Goal: Find specific page/section: Find specific page/section

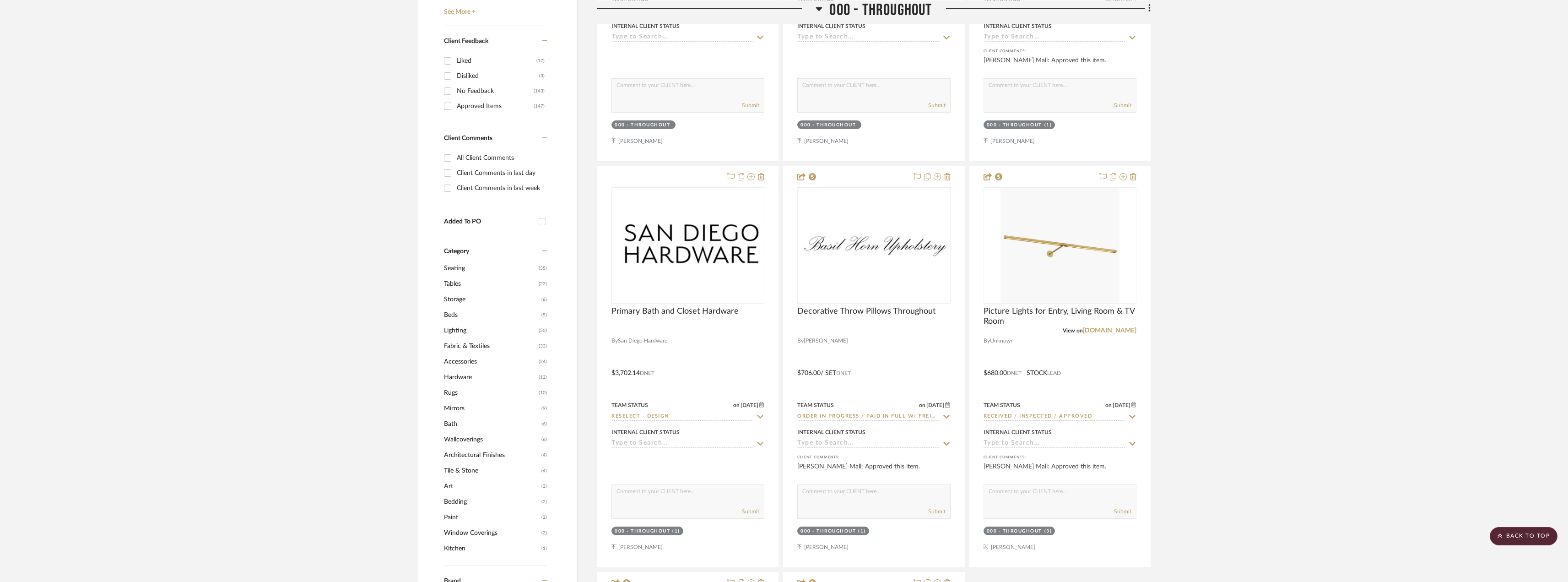
scroll to position [504, 0]
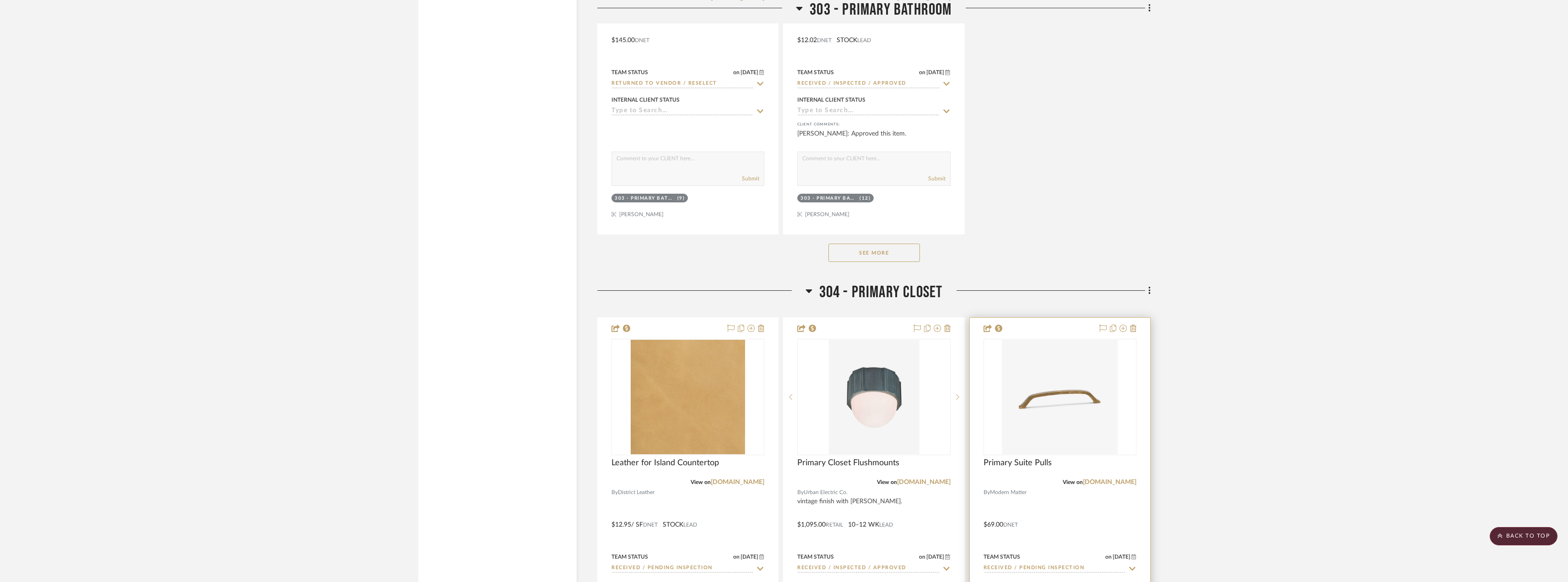
scroll to position [17332, 0]
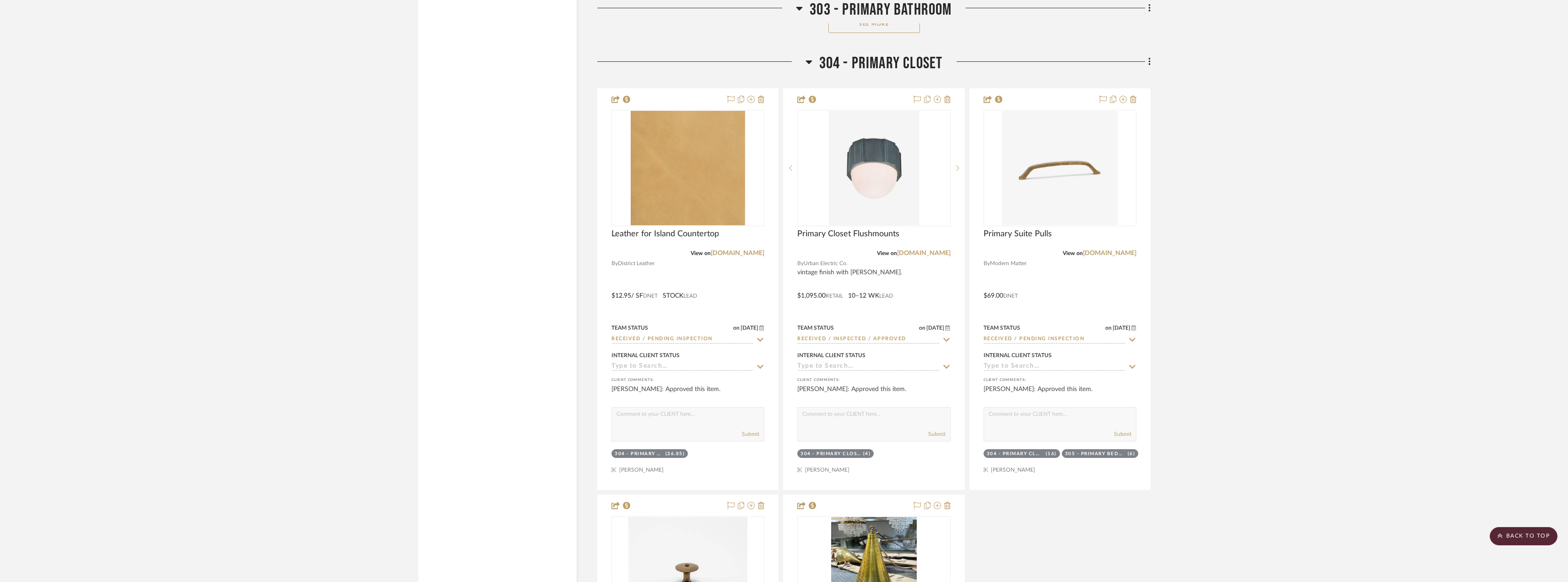
click at [815, 63] on h3 "304 - PRIMARY CLOSET" at bounding box center [874, 64] width 137 height 20
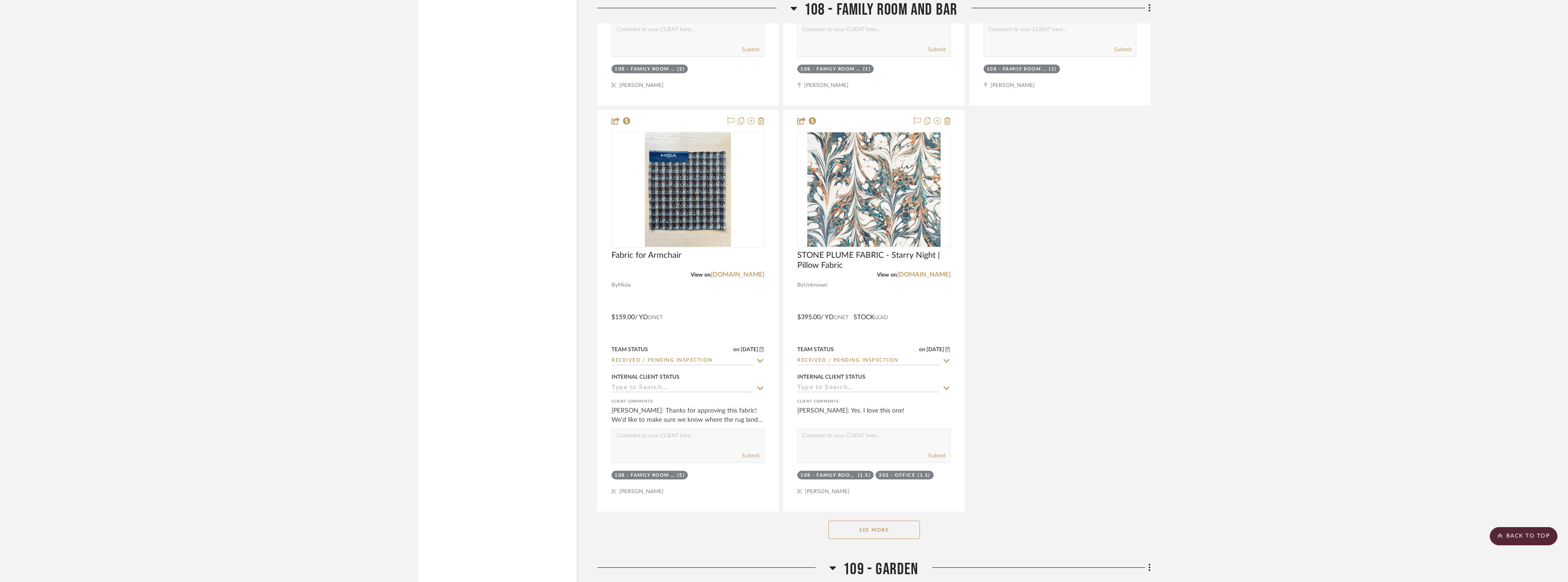
scroll to position [7691, 0]
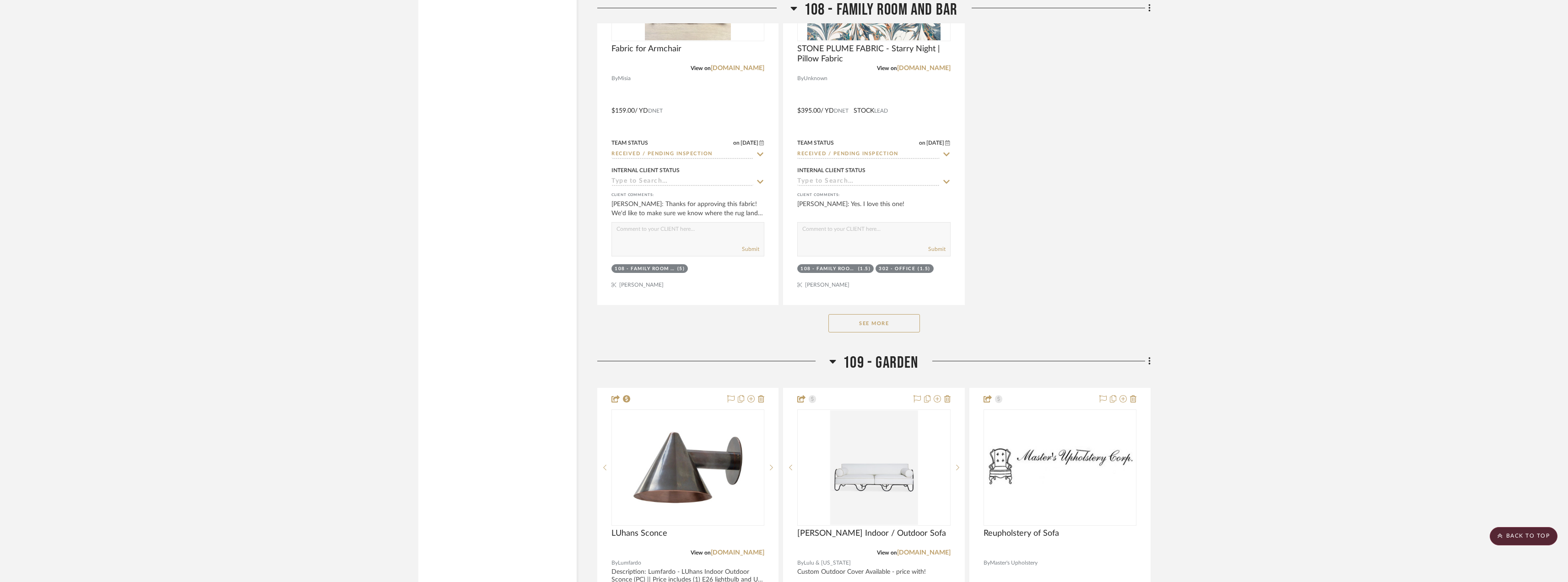
click at [877, 328] on button "See More" at bounding box center [874, 323] width 92 height 18
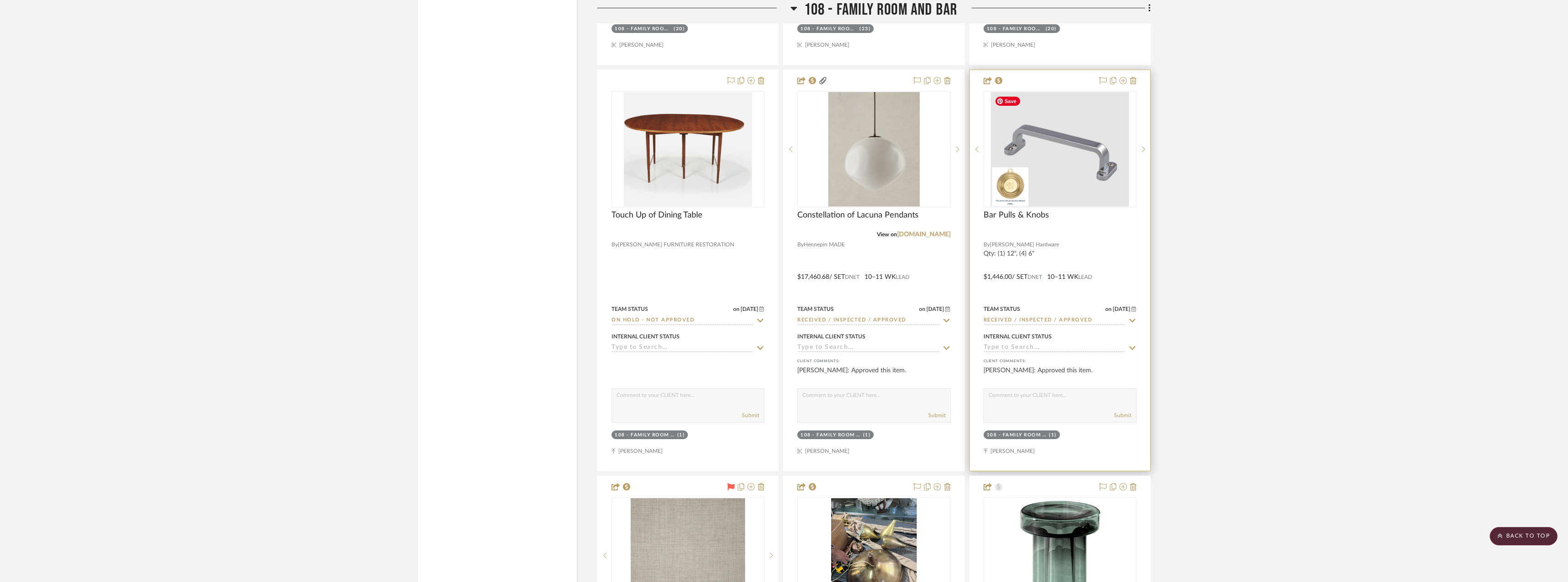
scroll to position [8744, 0]
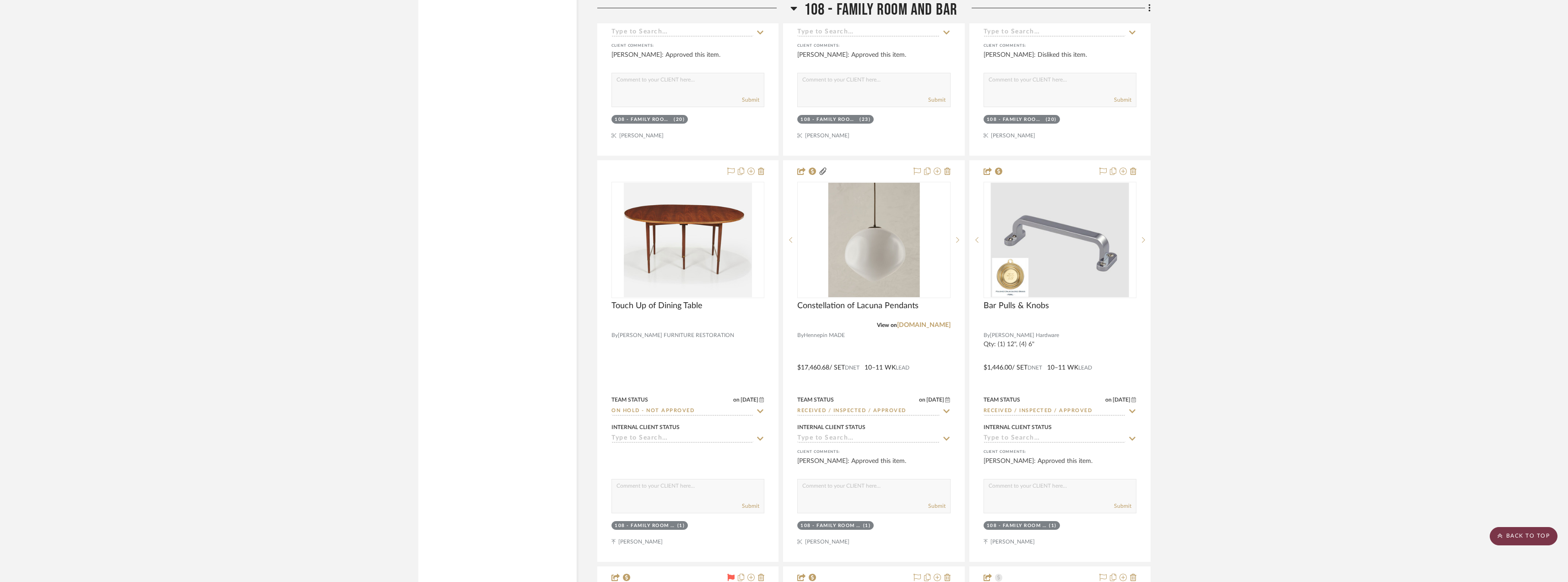
click at [1530, 531] on scroll-to-top-button "BACK TO TOP" at bounding box center [1523, 536] width 68 height 18
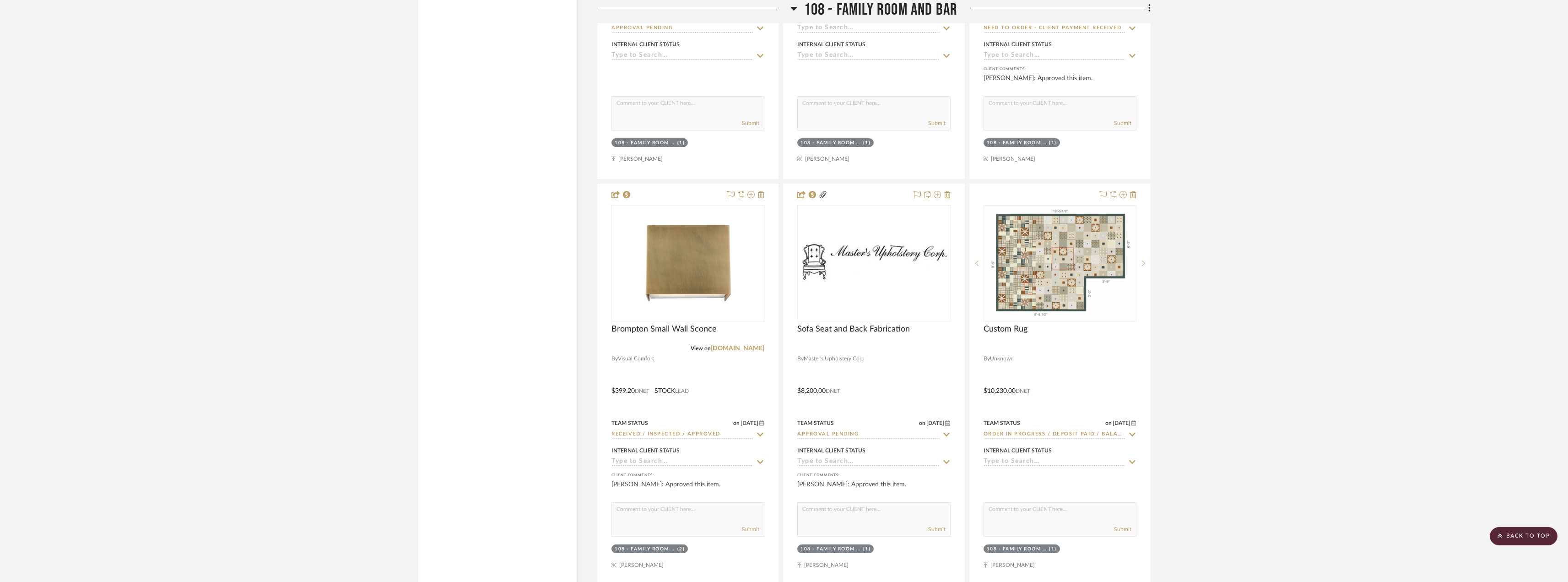
scroll to position [7096, 0]
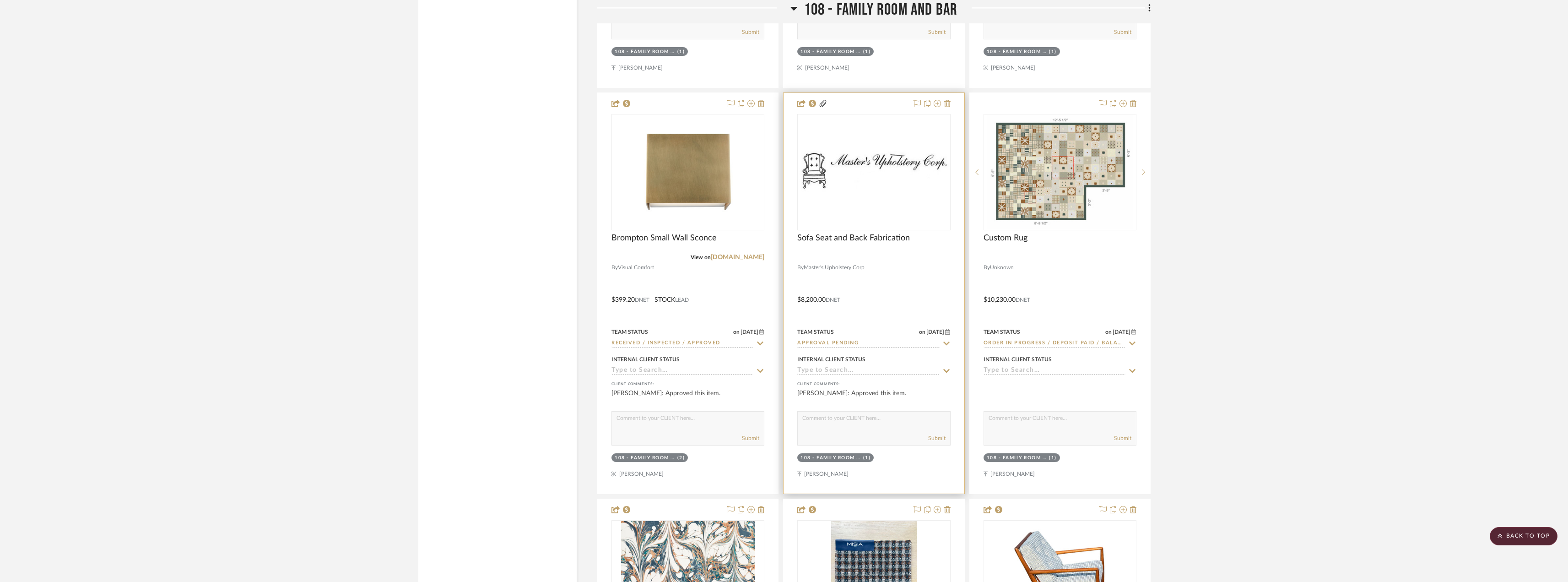
click at [859, 196] on div "0" at bounding box center [873, 172] width 152 height 116
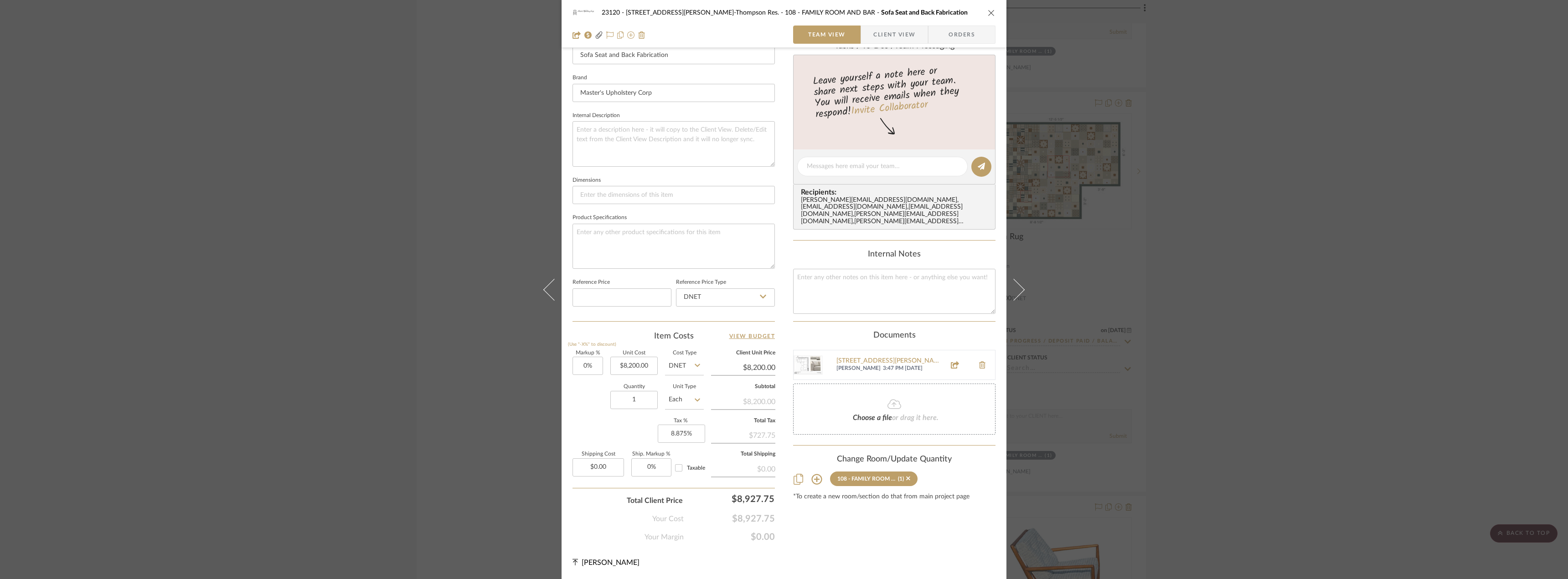
scroll to position [0, 0]
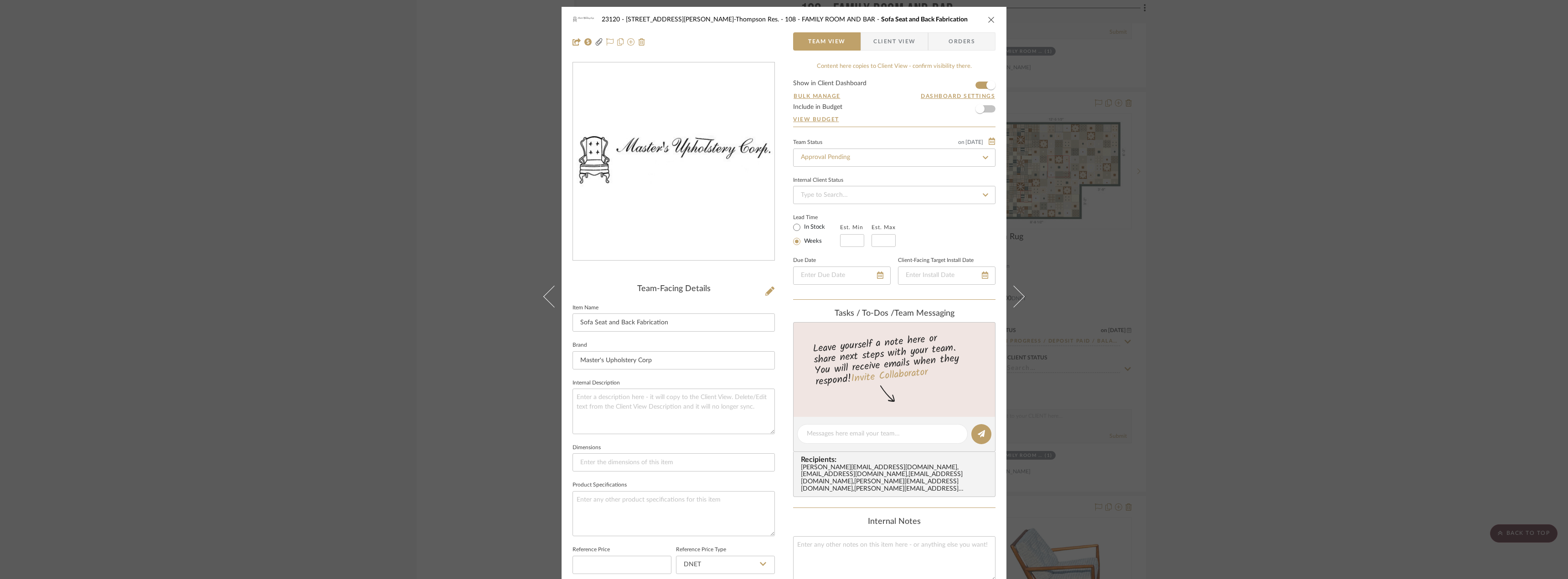
click at [882, 44] on span "Client View" at bounding box center [894, 41] width 42 height 18
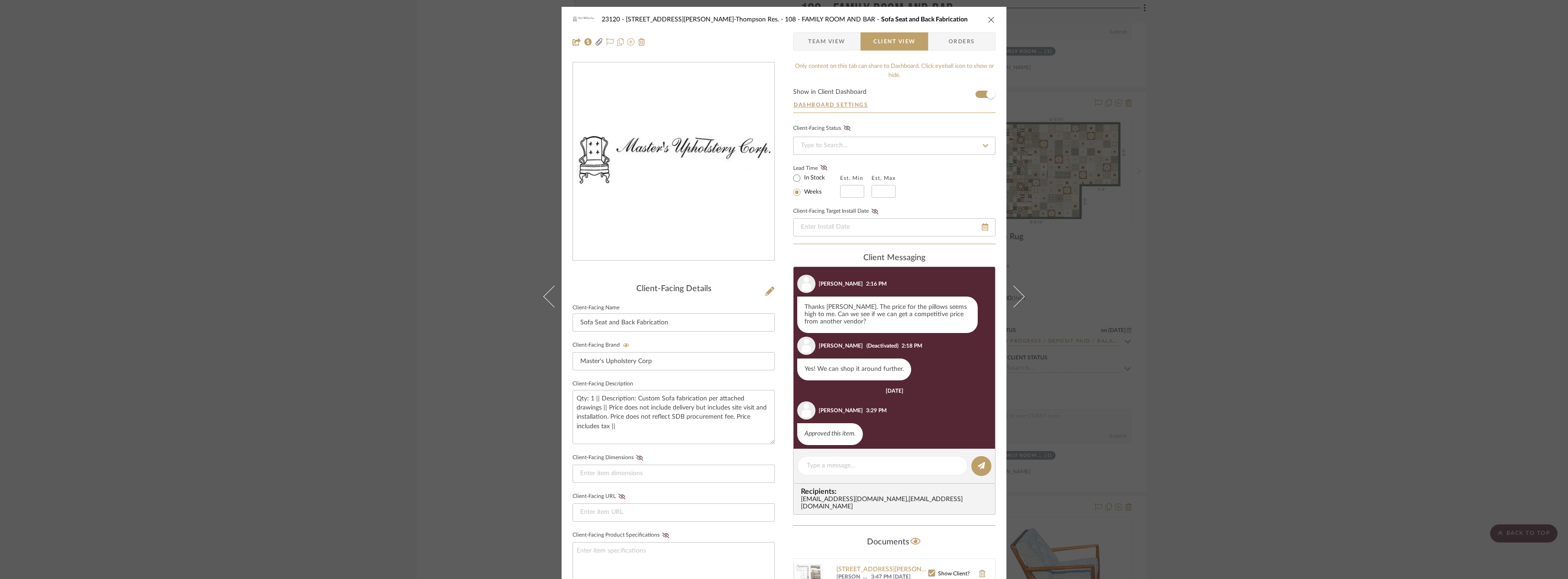
click at [319, 161] on div "23120 - 239 Dean St, Unwin-Thompson Res. 108 - FAMILY ROOM AND BAR Sofa Seat an…" at bounding box center [784, 290] width 1568 height 579
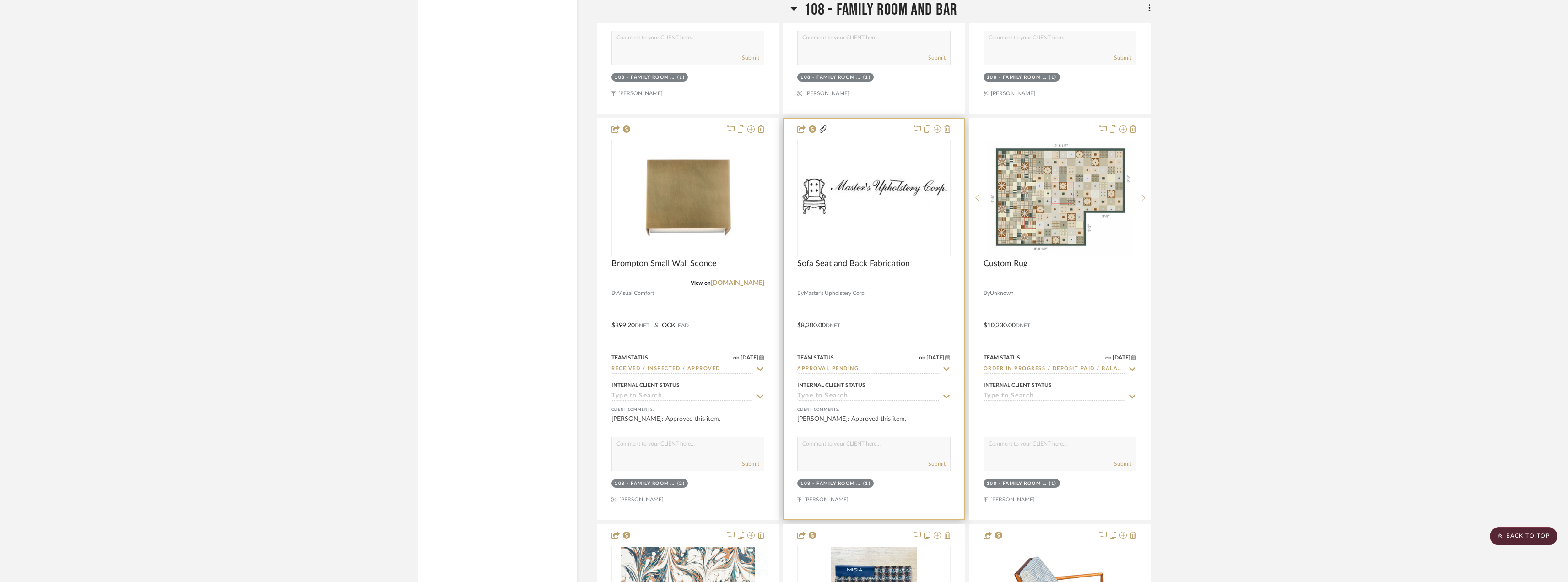
scroll to position [7050, 0]
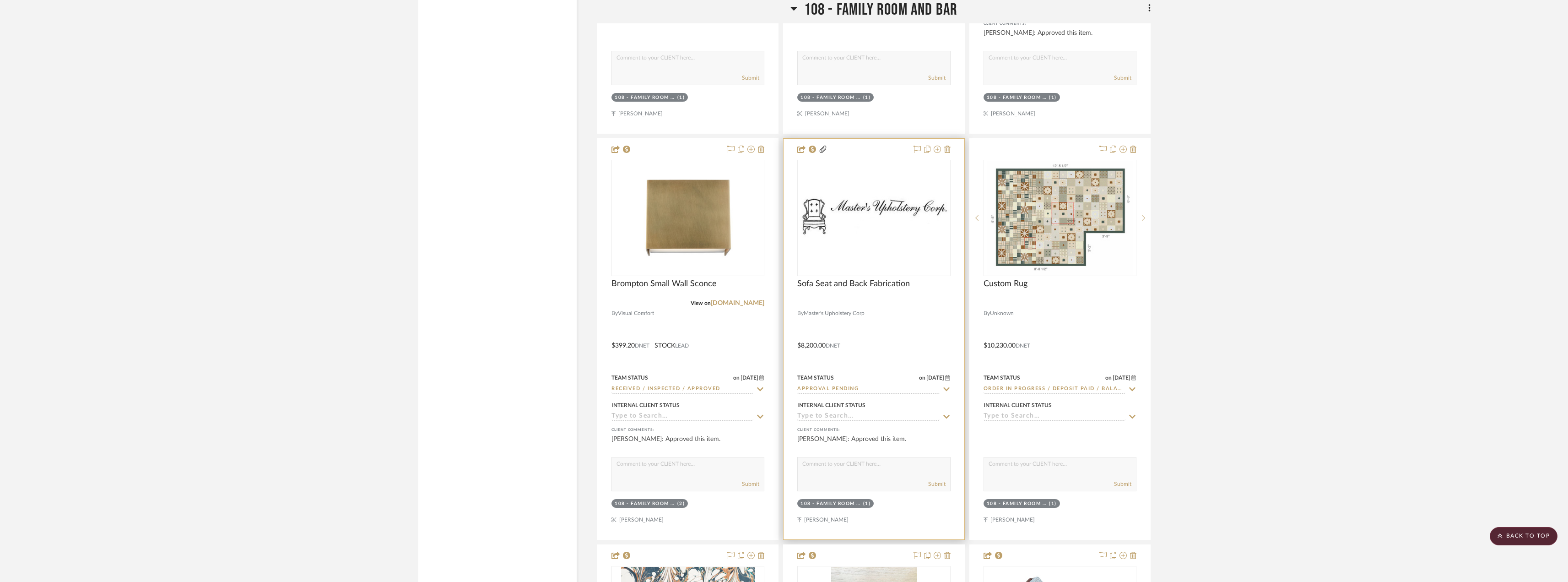
click at [870, 207] on img "0" at bounding box center [873, 218] width 151 height 43
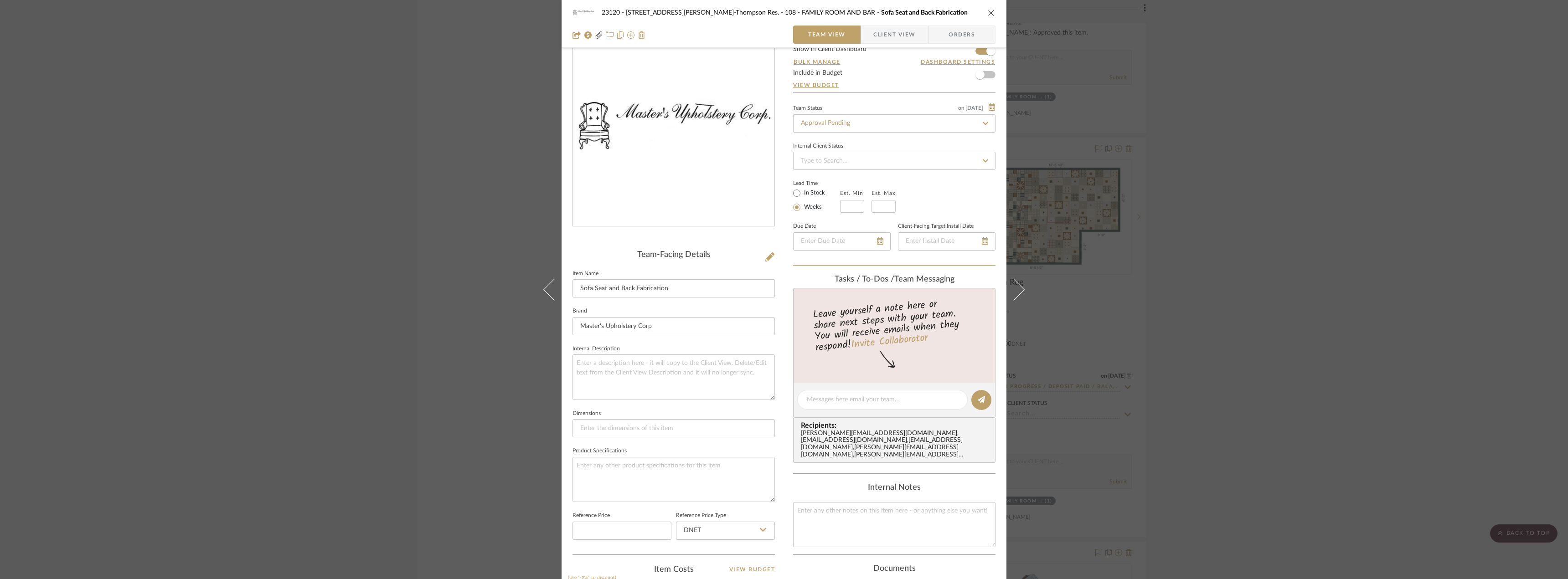
scroll to position [0, 0]
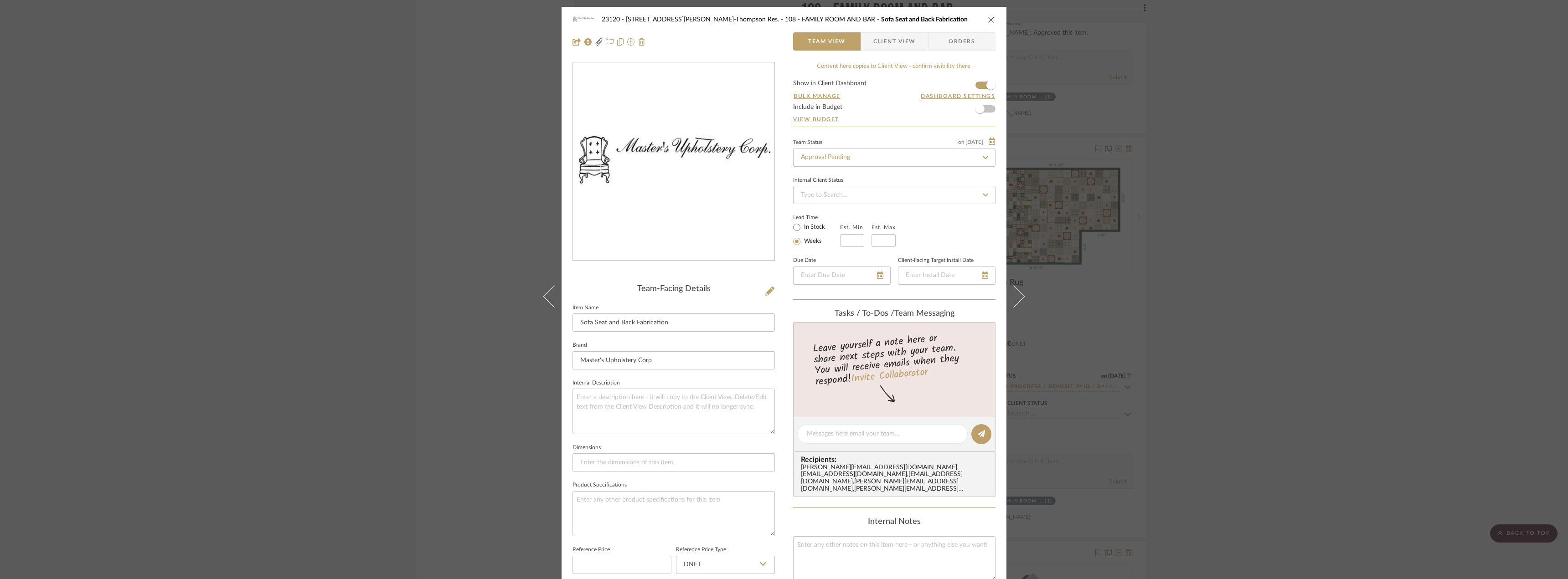
click at [887, 43] on span "Client View" at bounding box center [894, 41] width 42 height 18
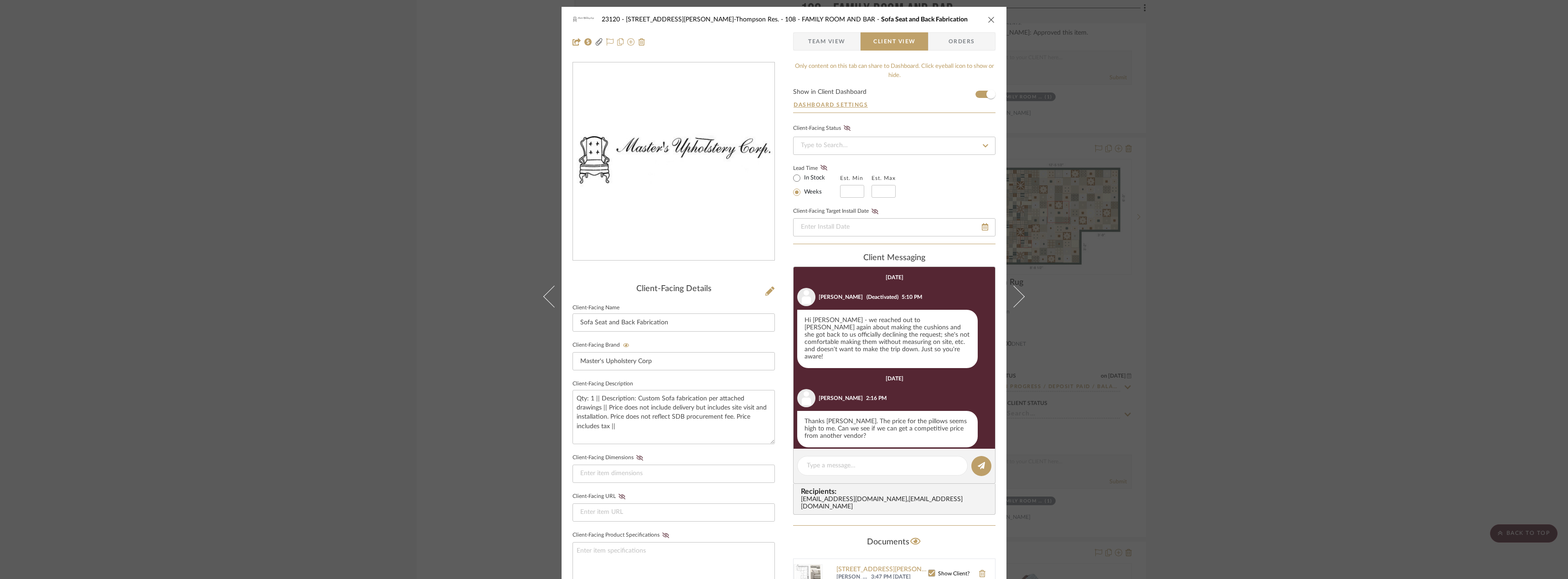
scroll to position [114, 0]
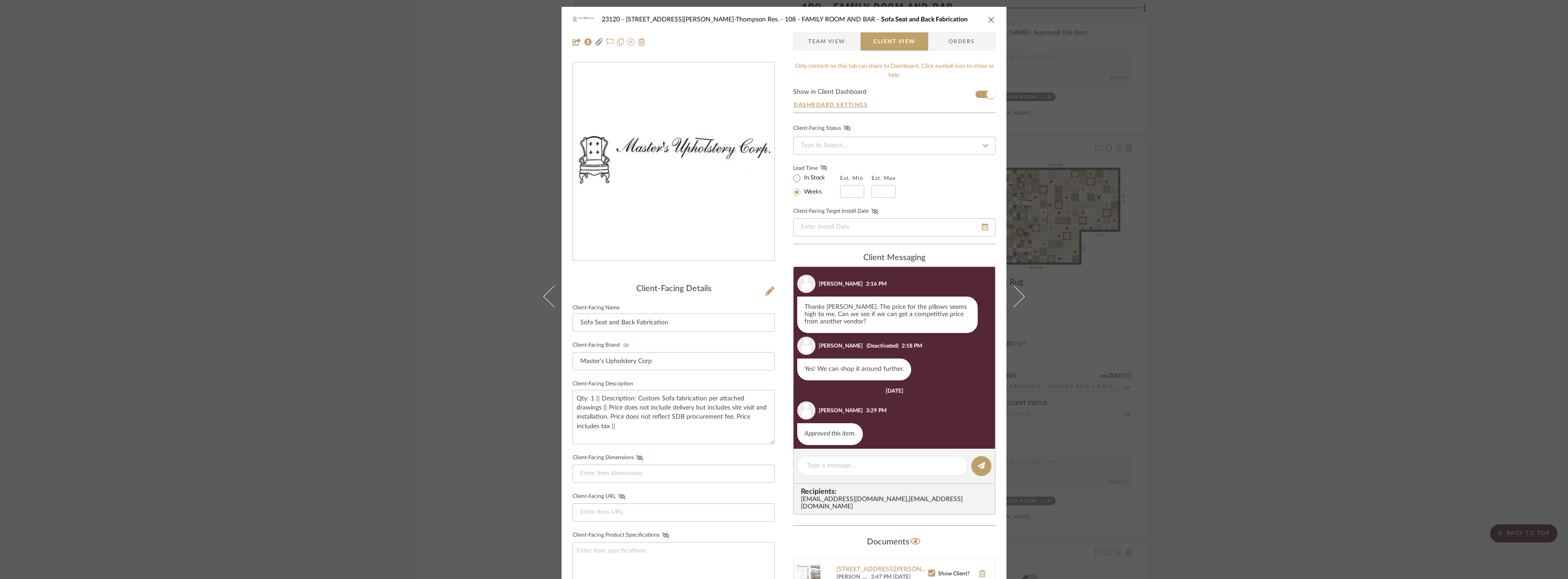
click at [1276, 170] on div "23120 - 239 Dean St, Unwin-Thompson Res. 108 - FAMILY ROOM AND BAR Sofa Seat an…" at bounding box center [784, 290] width 1568 height 579
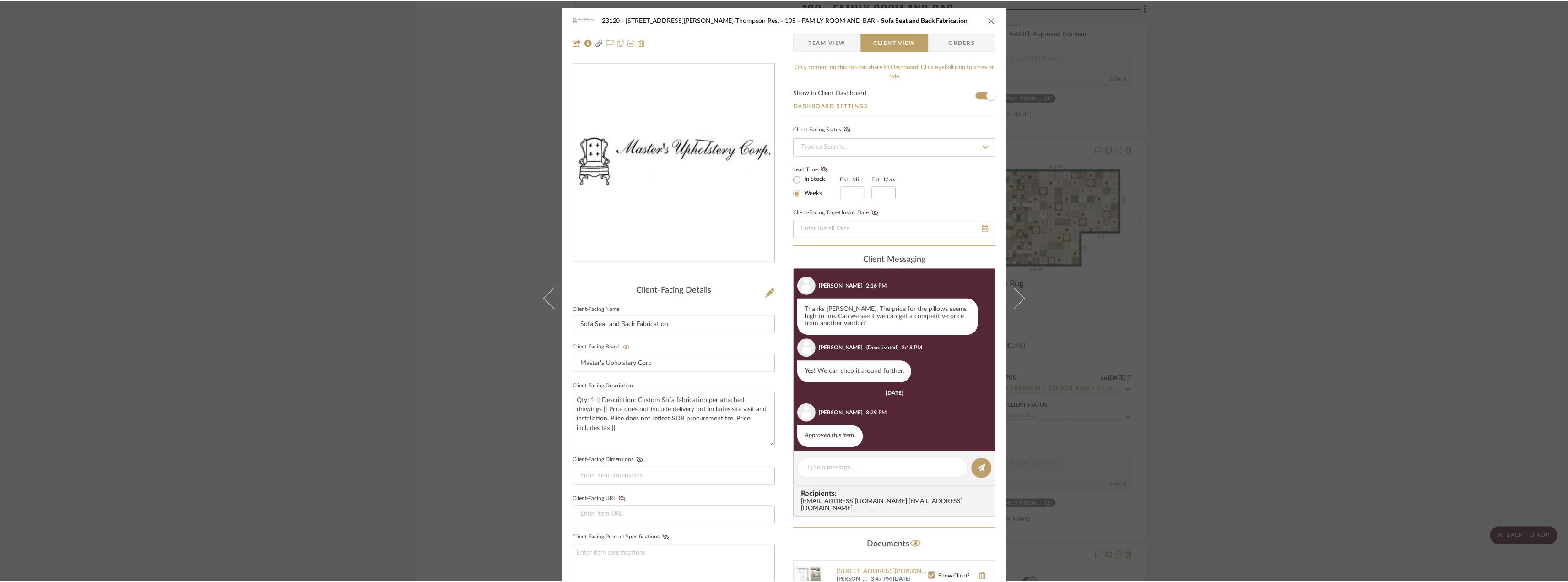
scroll to position [7050, 0]
